Goal: Information Seeking & Learning: Learn about a topic

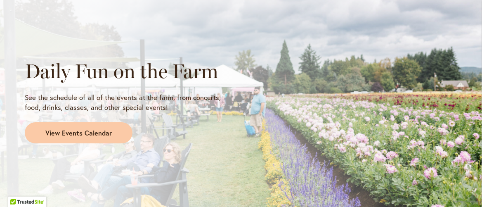
scroll to position [701, 0]
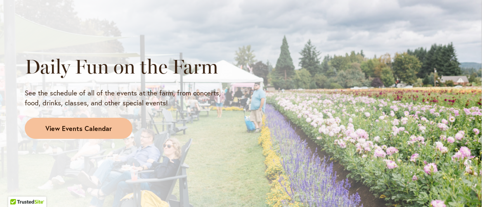
click at [93, 127] on span "View Events Calendar" at bounding box center [78, 128] width 66 height 9
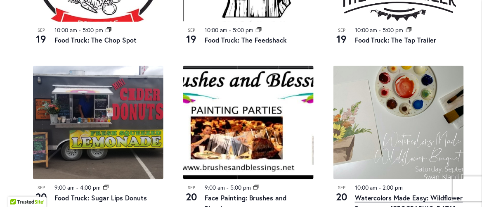
scroll to position [949, 0]
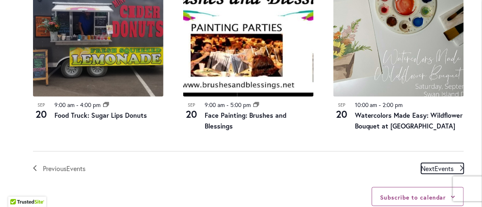
click at [424, 163] on span "Next Events" at bounding box center [437, 168] width 33 height 11
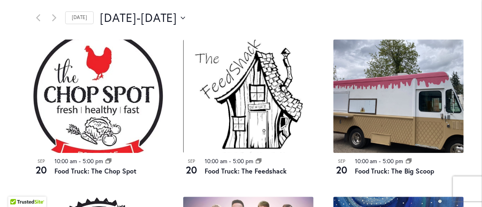
scroll to position [390, 0]
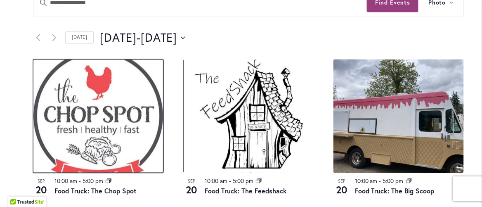
click at [122, 111] on img at bounding box center [98, 115] width 130 height 113
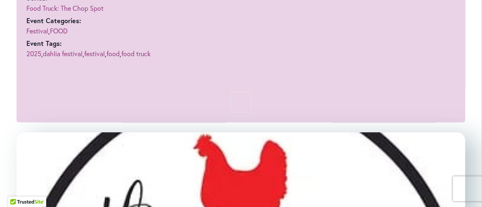
scroll to position [412, 0]
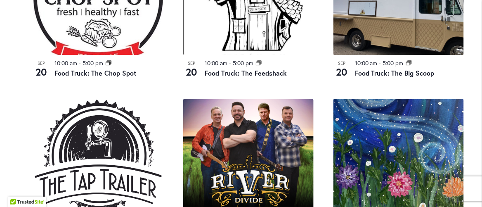
scroll to position [495, 0]
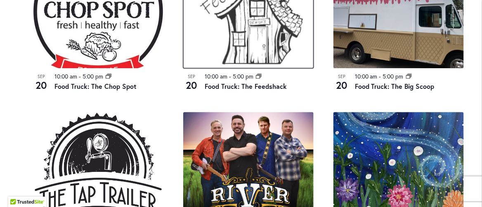
click at [230, 62] on img at bounding box center [248, 11] width 130 height 113
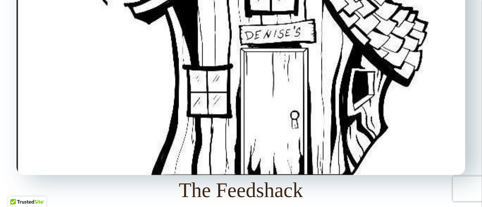
scroll to position [866, 0]
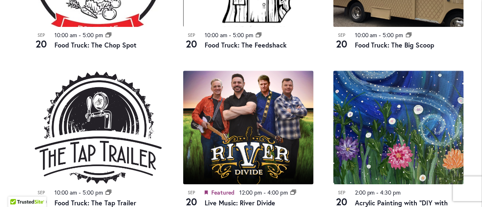
scroll to position [577, 0]
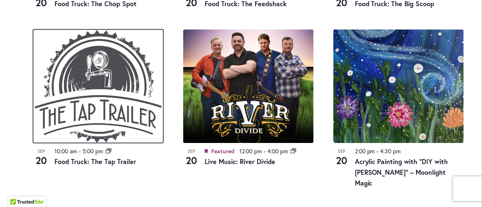
click at [110, 117] on img at bounding box center [98, 85] width 130 height 113
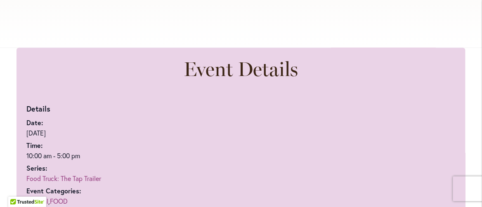
scroll to position [412, 0]
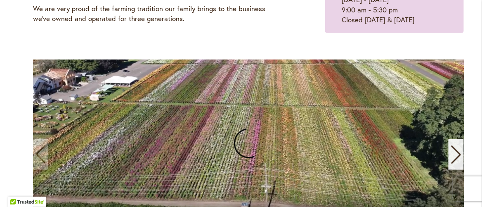
scroll to position [124, 0]
